Goal: Find specific page/section

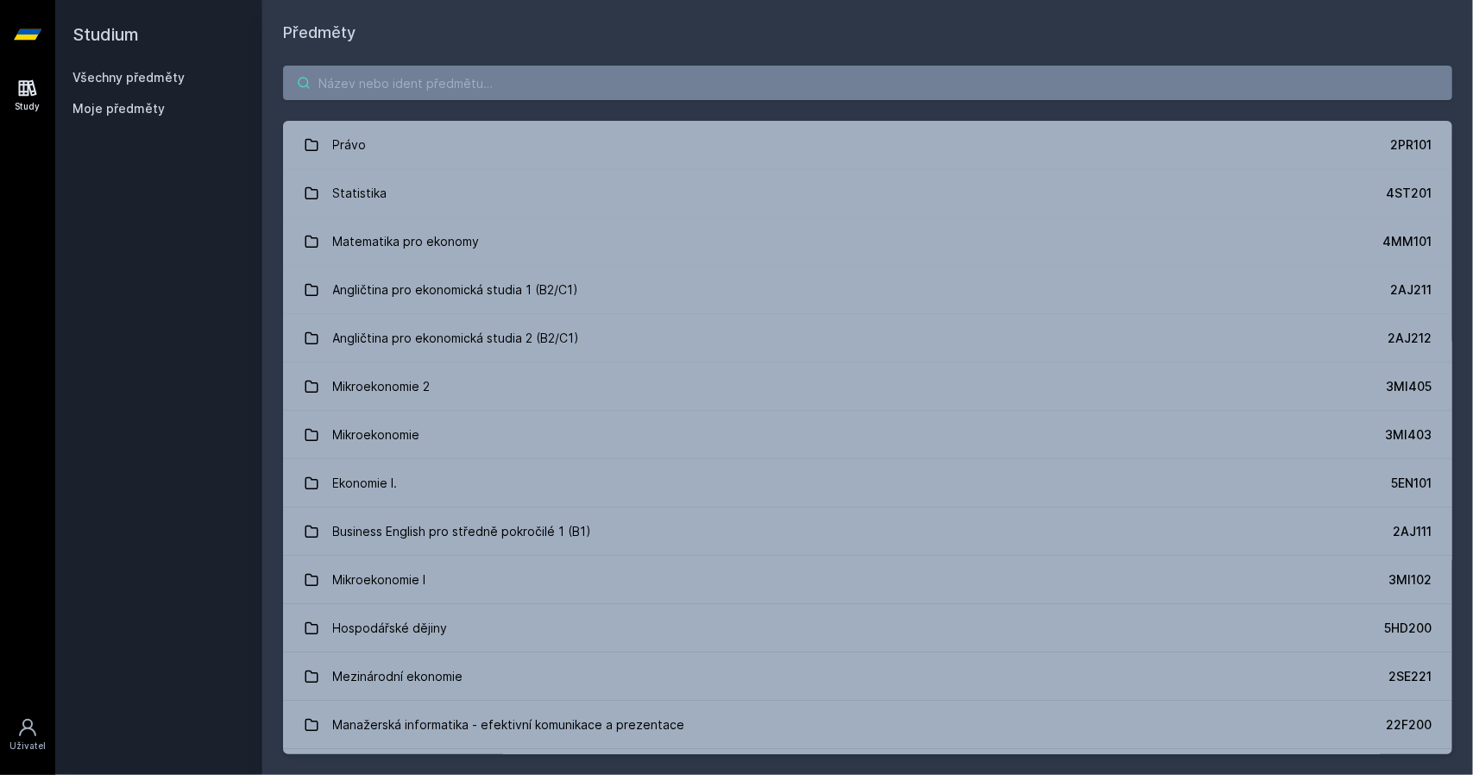
click at [436, 85] on input "search" at bounding box center [868, 83] width 1170 height 35
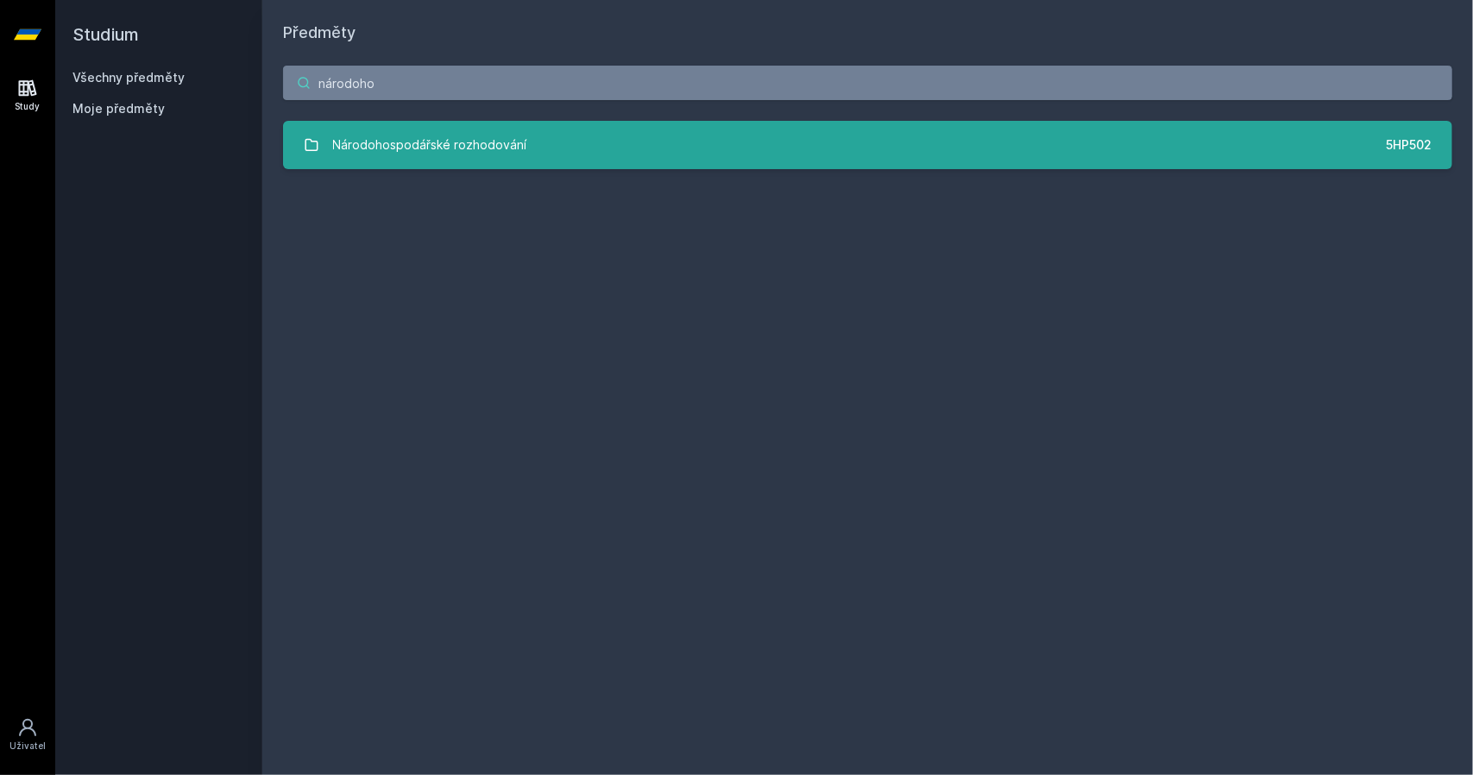
type input "národoho"
click at [609, 154] on link "Národohospodářské rozhodování 5HP502" at bounding box center [868, 145] width 1170 height 48
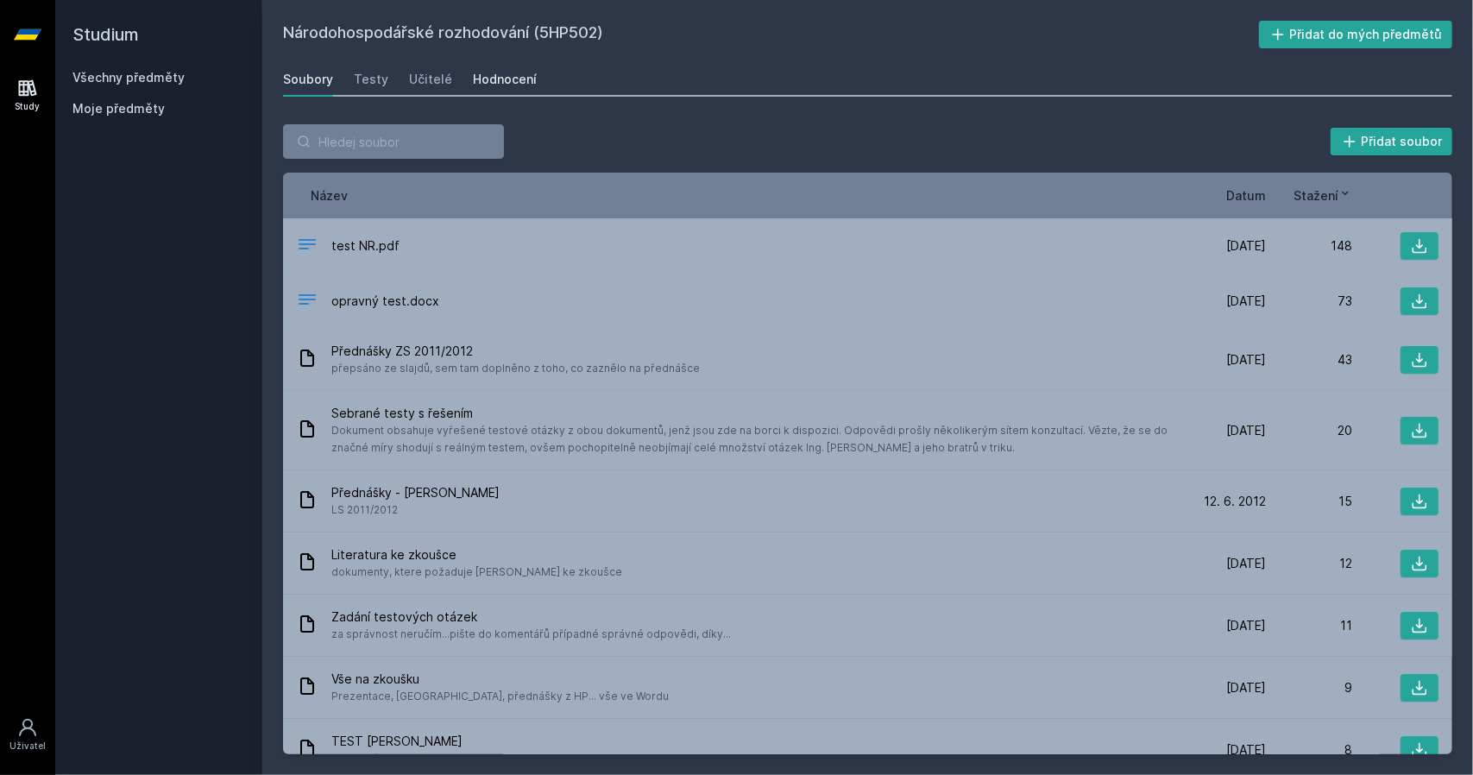
click at [497, 78] on div "Hodnocení" at bounding box center [505, 79] width 64 height 17
